Goal: Task Accomplishment & Management: Use online tool/utility

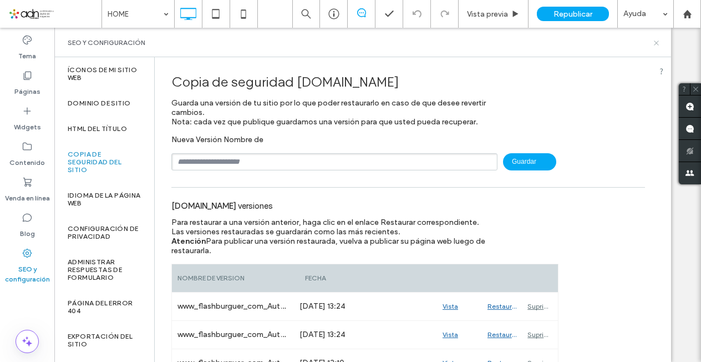
click at [658, 40] on icon at bounding box center [656, 43] width 8 height 8
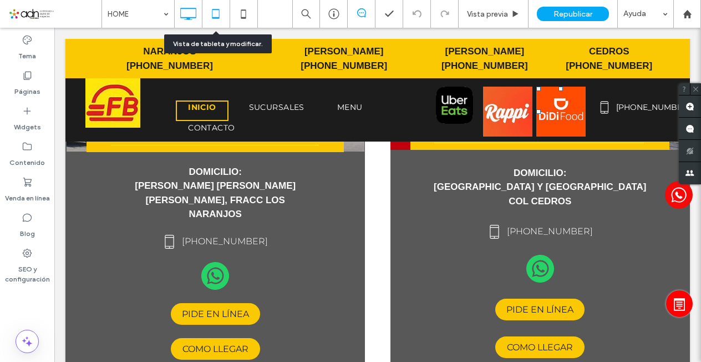
click at [216, 24] on icon at bounding box center [216, 14] width 22 height 22
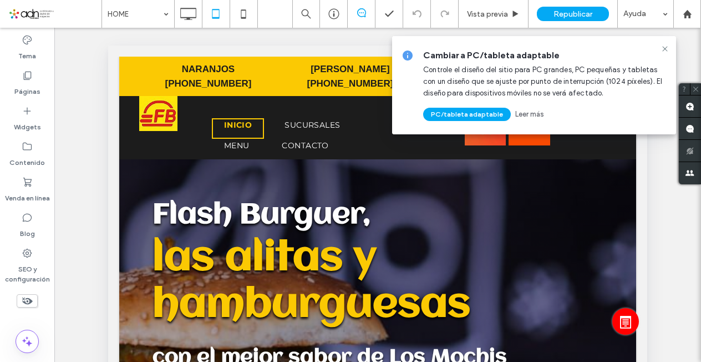
click at [667, 50] on icon at bounding box center [665, 48] width 9 height 9
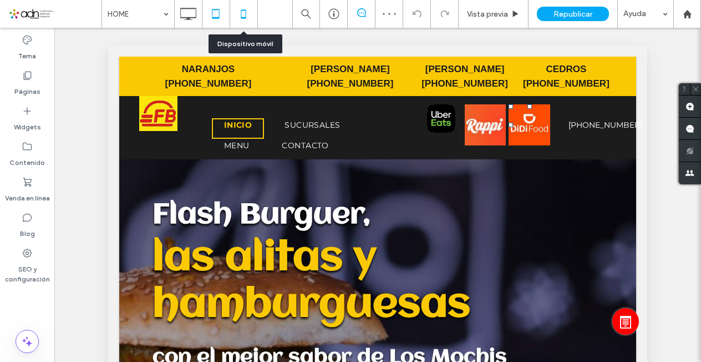
click at [251, 17] on icon at bounding box center [243, 14] width 22 height 22
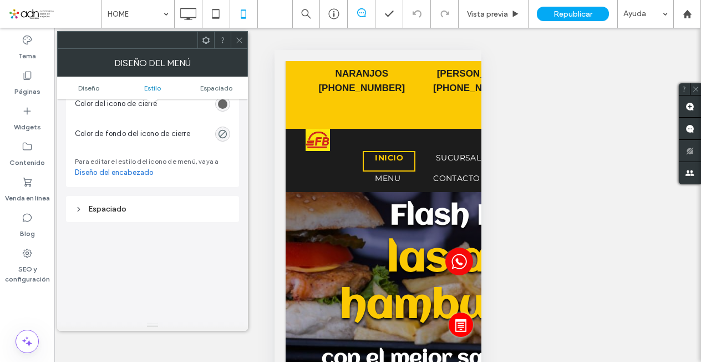
scroll to position [592, 0]
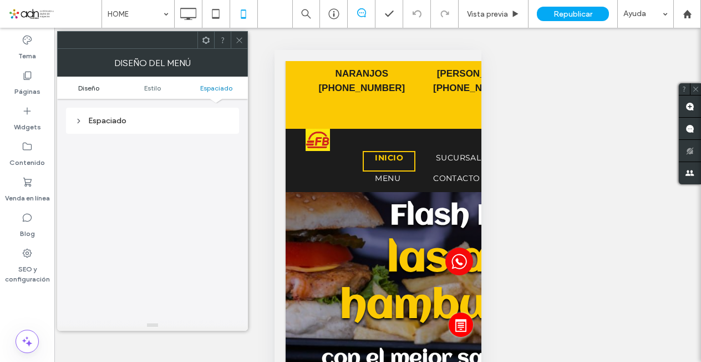
click at [105, 92] on link "Diseño" at bounding box center [89, 88] width 64 height 8
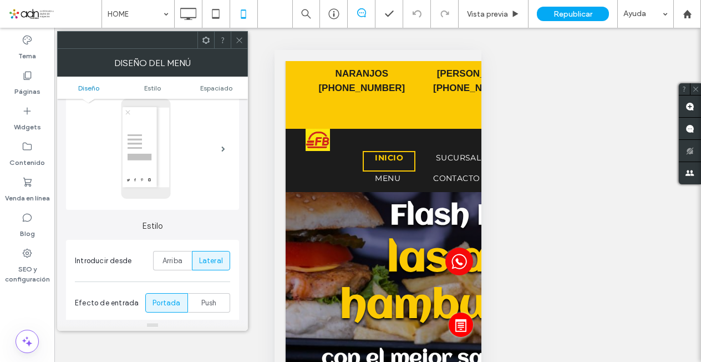
scroll to position [144, 0]
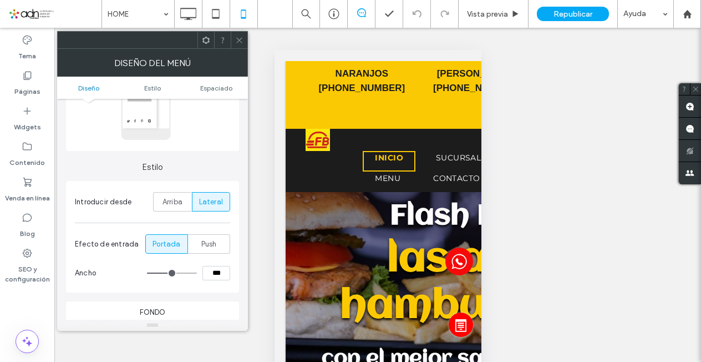
click at [240, 44] on span at bounding box center [239, 40] width 8 height 17
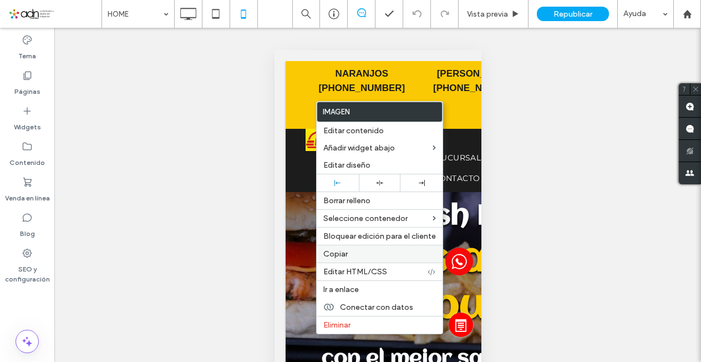
click at [386, 253] on label "Copiar" at bounding box center [379, 253] width 113 height 9
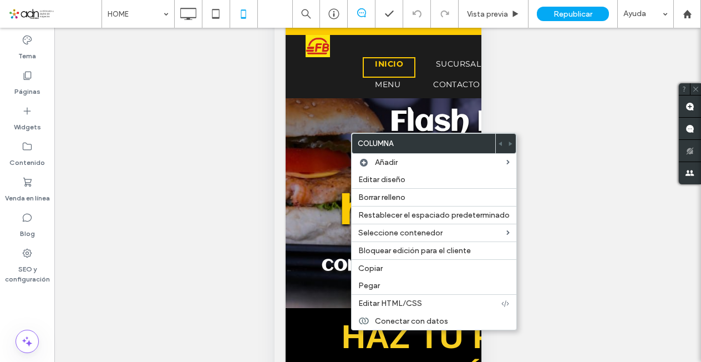
scroll to position [97, 0]
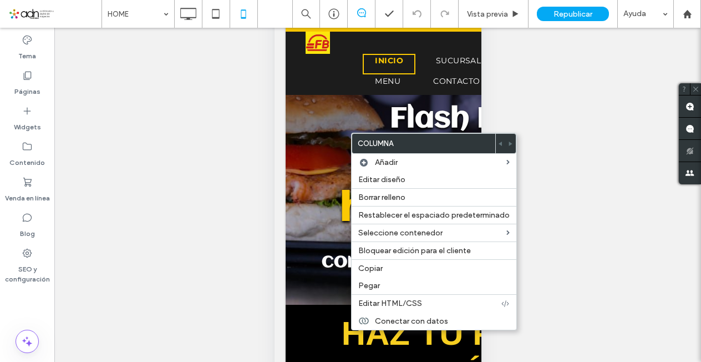
click at [541, 128] on div "Hacer visible? Sí Hacer visible? Sí" at bounding box center [377, 209] width 647 height 362
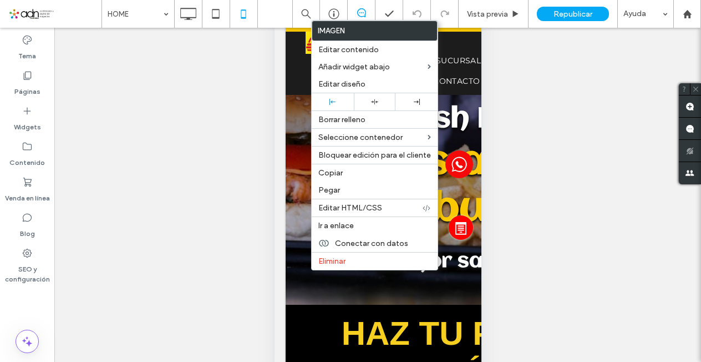
click at [528, 169] on div "Hacer visible? Sí Hacer visible? Sí" at bounding box center [377, 209] width 647 height 362
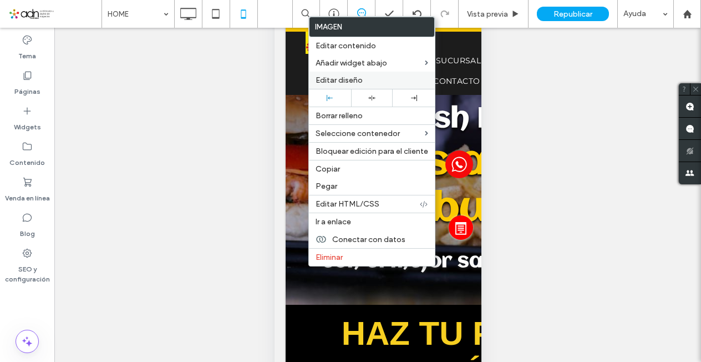
click at [350, 78] on span "Editar diseño" at bounding box center [339, 79] width 47 height 9
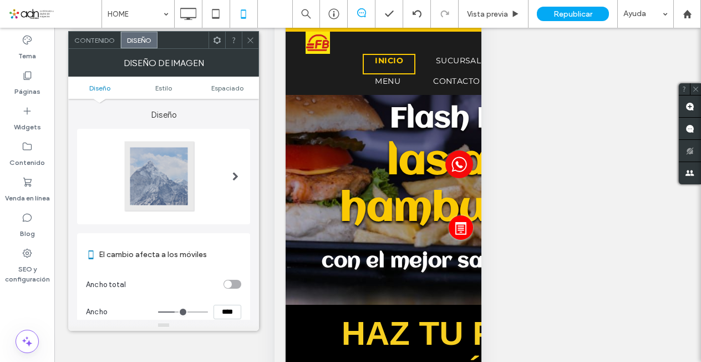
click at [228, 95] on ul "Diseño [PERSON_NAME]" at bounding box center [163, 88] width 191 height 22
click at [231, 89] on span "Espaciado" at bounding box center [227, 88] width 32 height 8
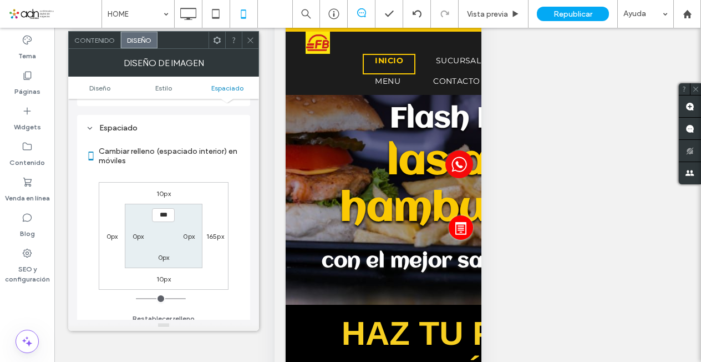
scroll to position [408, 0]
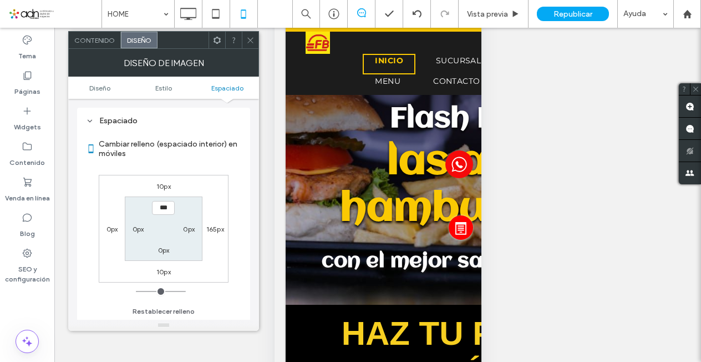
click at [250, 43] on icon at bounding box center [250, 40] width 8 height 8
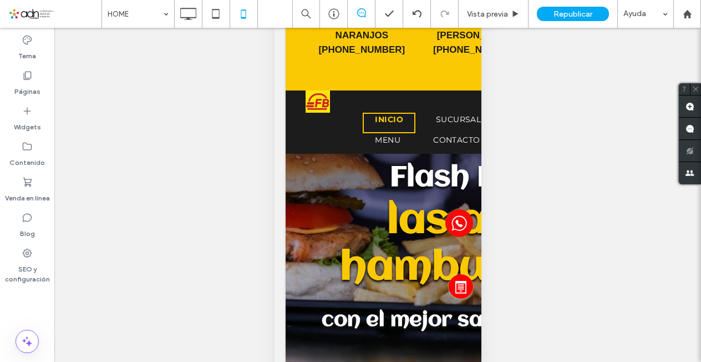
scroll to position [0, 0]
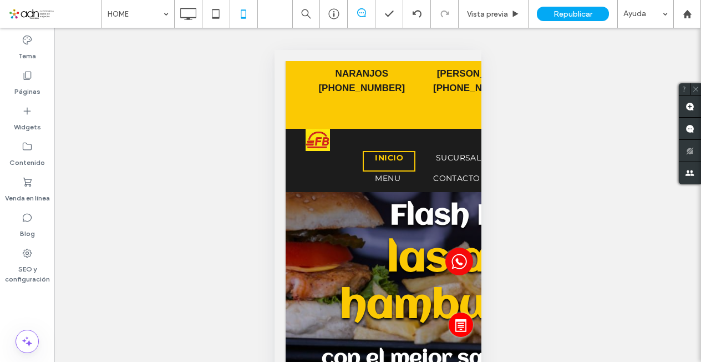
click at [569, 251] on div "Hacer visible? Sí Hacer visible? Sí" at bounding box center [377, 209] width 647 height 362
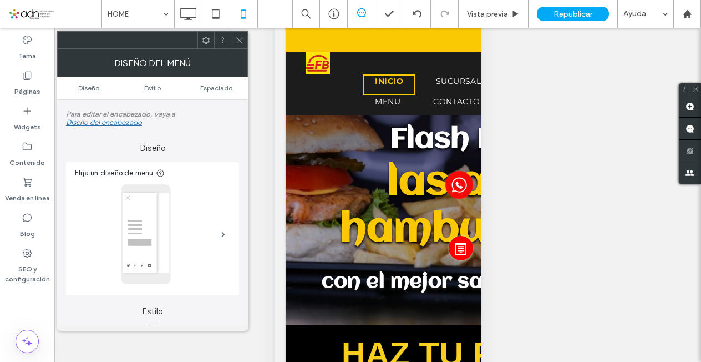
scroll to position [97, 0]
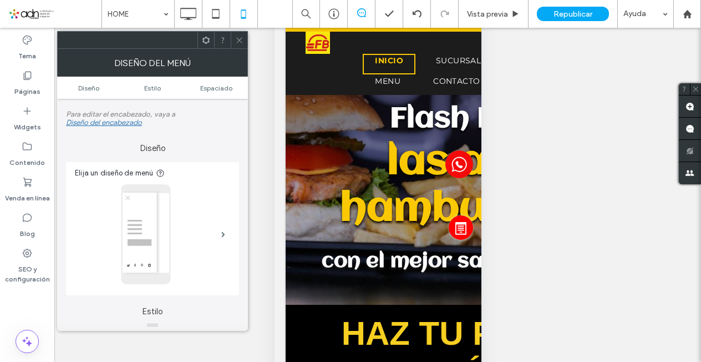
click at [244, 41] on div at bounding box center [239, 40] width 17 height 17
